Goal: Find specific page/section: Find specific page/section

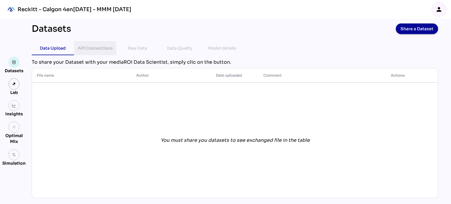
click at [99, 49] on div "API Connections" at bounding box center [95, 48] width 35 height 7
